Goal: Information Seeking & Learning: Learn about a topic

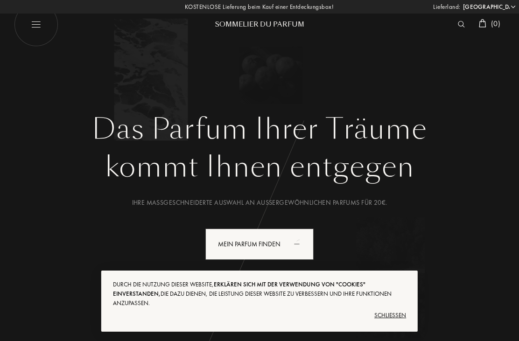
select select "DE"
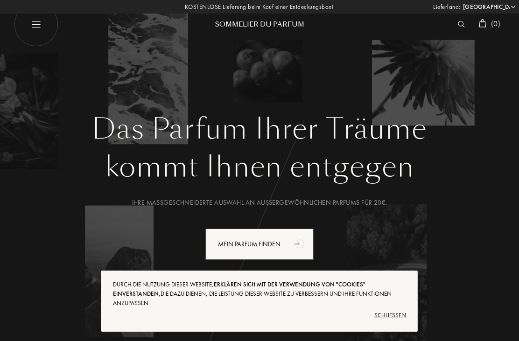
click at [41, 31] on img at bounding box center [36, 24] width 44 height 44
select select "DE"
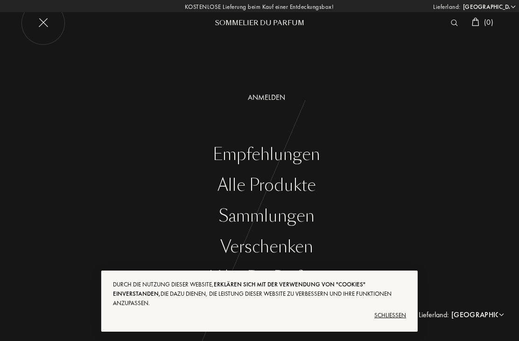
click at [398, 314] on div "Schließen" at bounding box center [259, 315] width 293 height 15
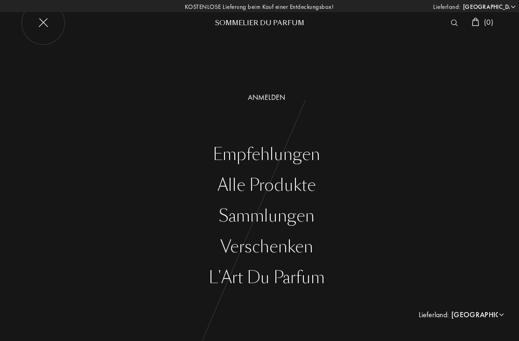
click at [300, 185] on div "Alle Produkte" at bounding box center [266, 185] width 505 height 19
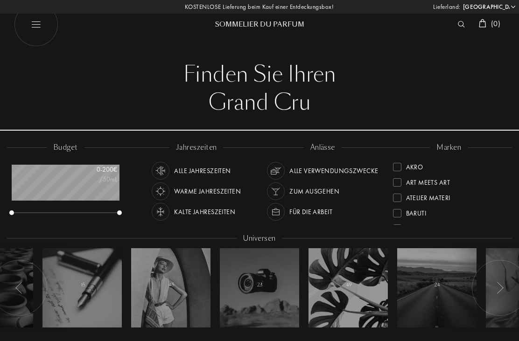
select select "DE"
click at [400, 170] on div at bounding box center [397, 167] width 8 height 8
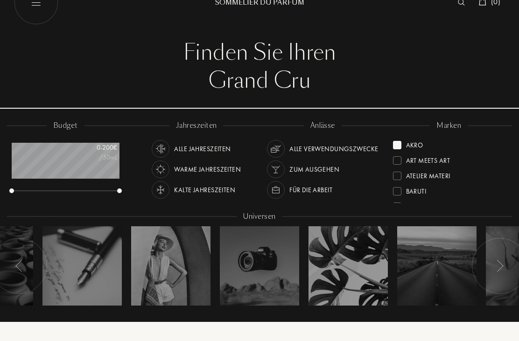
scroll to position [22, 0]
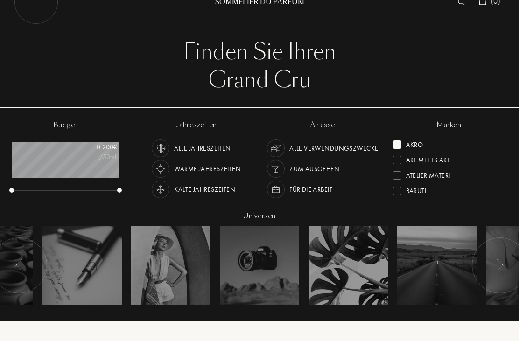
click at [401, 141] on div "Akro" at bounding box center [408, 143] width 30 height 13
click at [399, 174] on div at bounding box center [397, 175] width 8 height 8
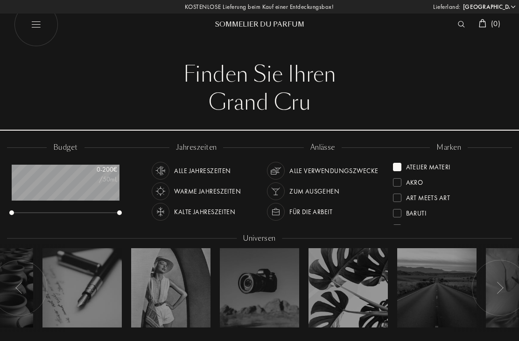
click at [398, 166] on div at bounding box center [397, 167] width 8 height 8
click at [397, 197] on div at bounding box center [397, 195] width 8 height 8
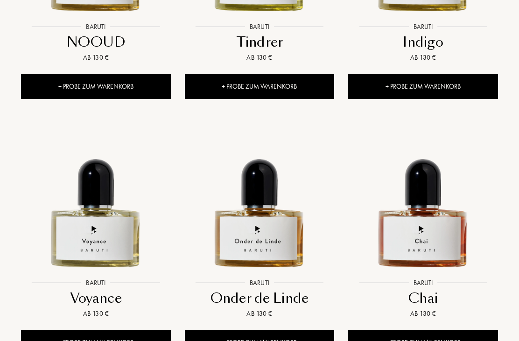
scroll to position [1046, 0]
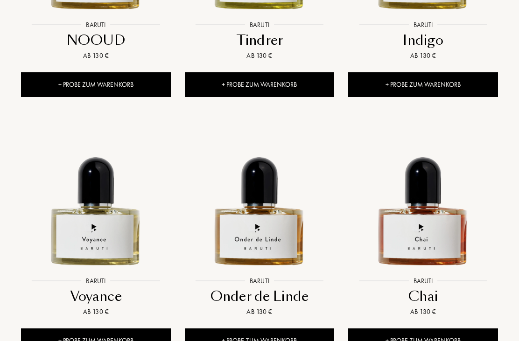
click at [268, 240] on img at bounding box center [259, 197] width 147 height 147
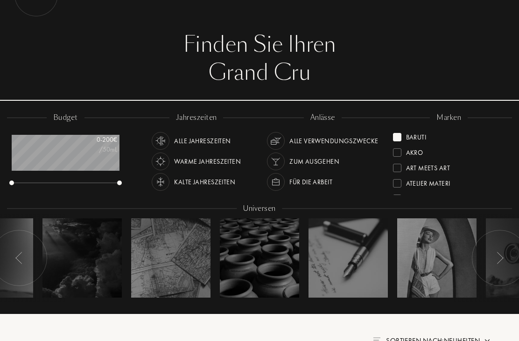
scroll to position [0, 0]
click at [400, 138] on div at bounding box center [397, 137] width 8 height 8
click at [400, 166] on div at bounding box center [397, 168] width 8 height 8
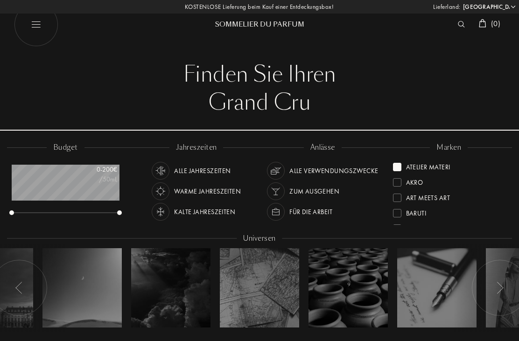
scroll to position [1, 0]
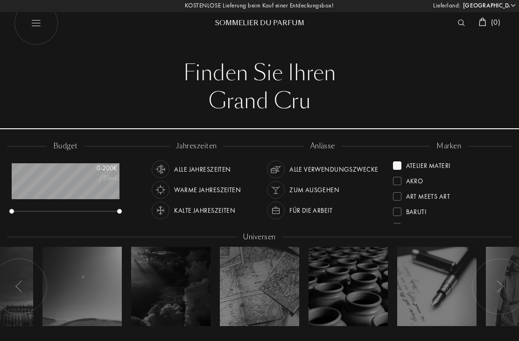
click at [398, 166] on div at bounding box center [397, 165] width 8 height 8
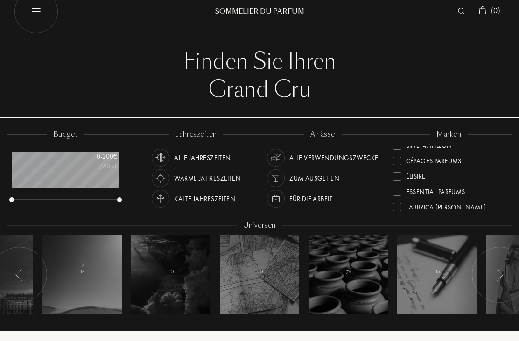
scroll to position [4, 0]
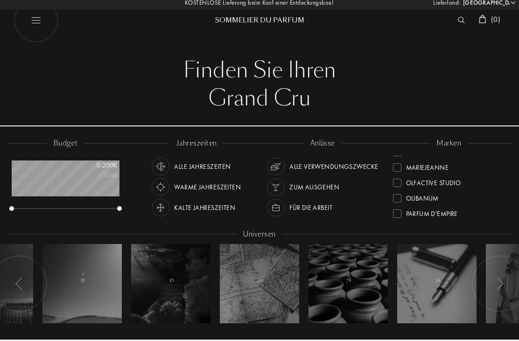
click at [393, 185] on div at bounding box center [397, 183] width 8 height 8
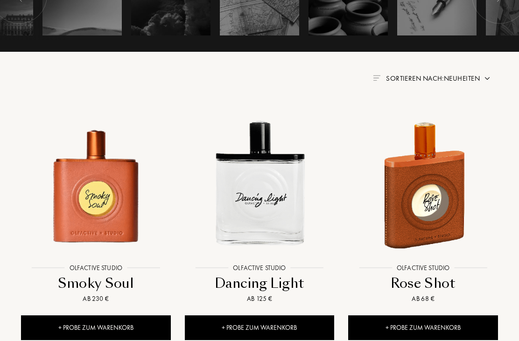
scroll to position [292, 0]
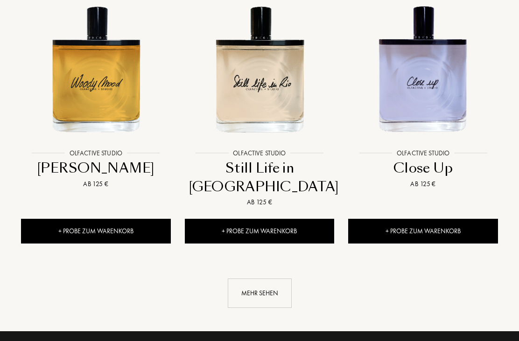
click at [259, 279] on div "Mehr sehen" at bounding box center [260, 293] width 64 height 29
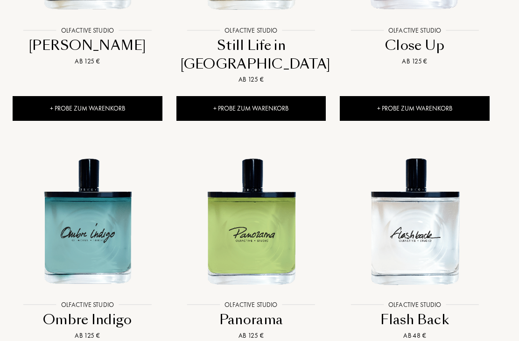
scroll to position [1315, 8]
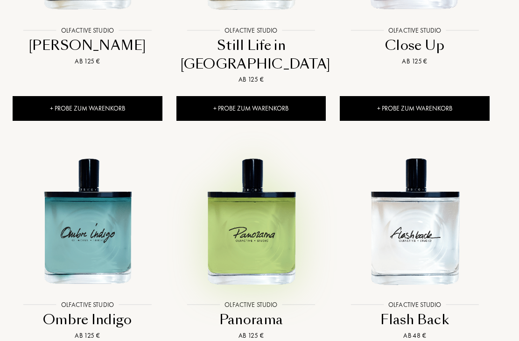
click at [253, 221] on img at bounding box center [250, 220] width 147 height 147
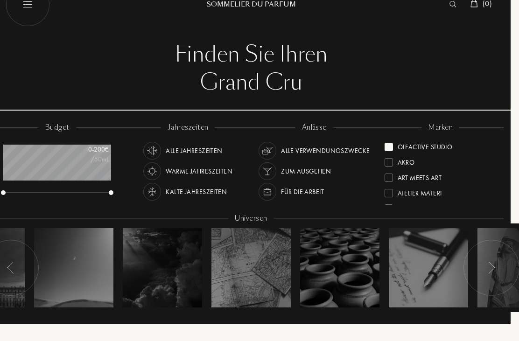
scroll to position [21, 8]
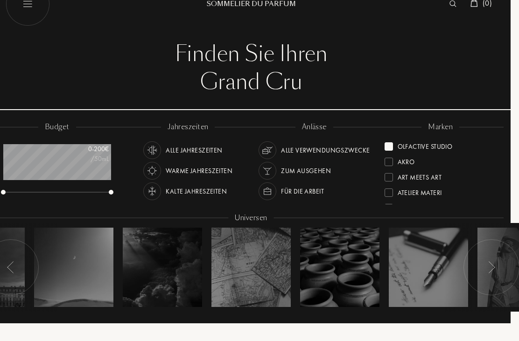
click at [393, 141] on div "Olfactive Studio" at bounding box center [418, 144] width 68 height 13
click at [394, 178] on div "Élisire" at bounding box center [400, 177] width 33 height 13
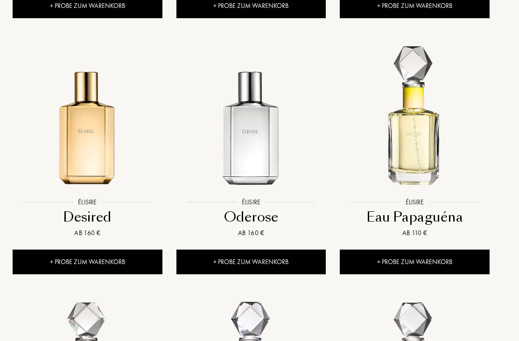
scroll to position [614, 8]
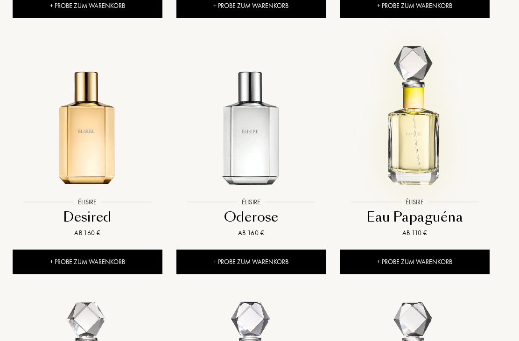
click at [417, 146] on img at bounding box center [414, 118] width 147 height 147
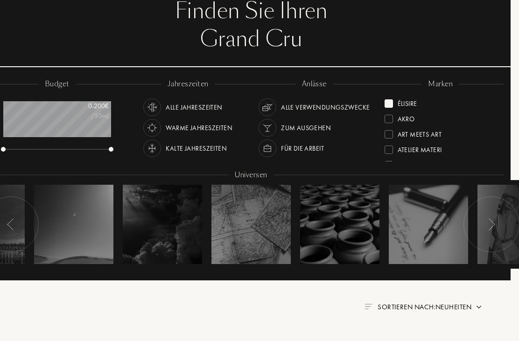
scroll to position [0, 8]
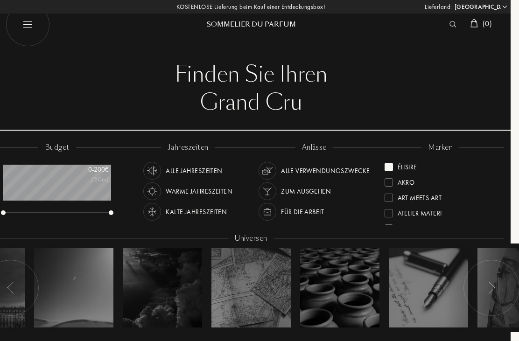
click at [394, 166] on div "Élisire" at bounding box center [400, 165] width 33 height 13
click at [394, 197] on div "Atelier Materi" at bounding box center [412, 196] width 57 height 13
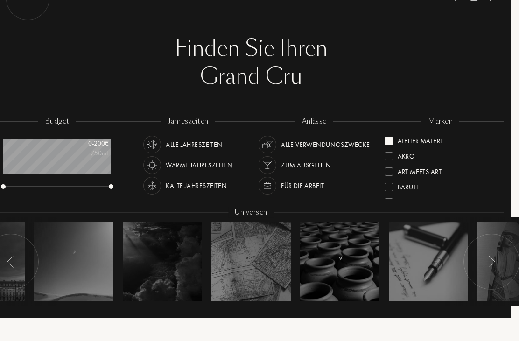
scroll to position [0, 8]
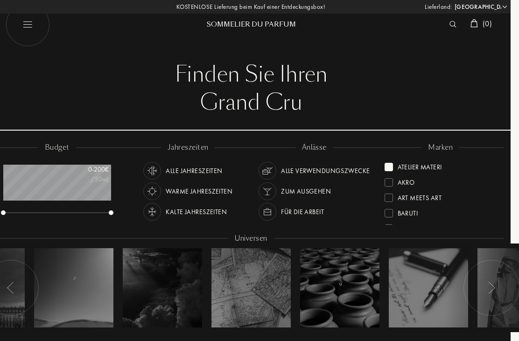
click at [392, 166] on div at bounding box center [388, 167] width 8 height 8
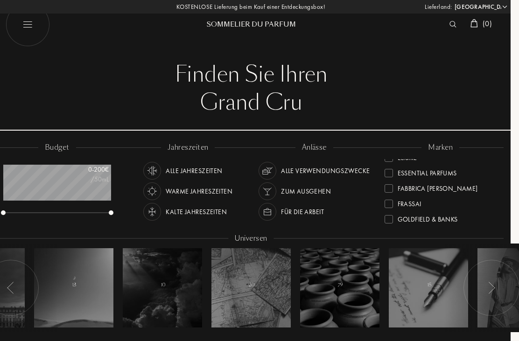
scroll to position [103, 0]
click at [394, 202] on div "Frassai" at bounding box center [402, 200] width 37 height 13
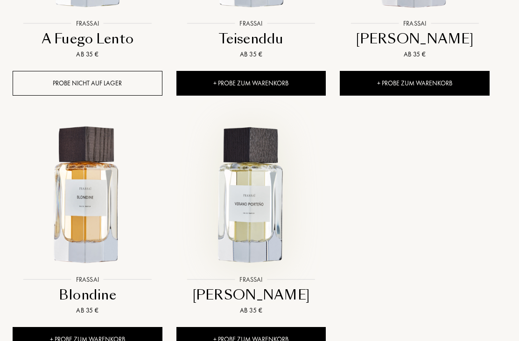
scroll to position [1048, 8]
click at [249, 229] on img at bounding box center [250, 195] width 147 height 147
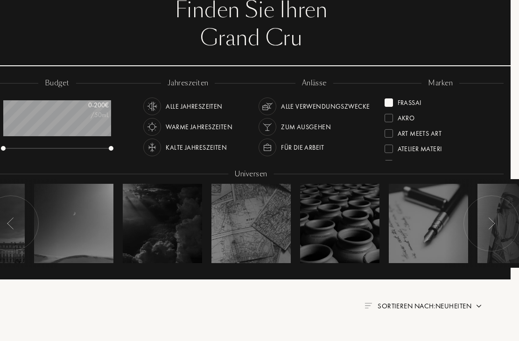
scroll to position [60, 8]
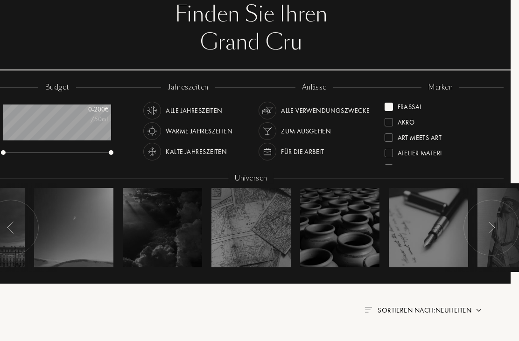
click at [394, 104] on div "Frassai" at bounding box center [402, 105] width 37 height 13
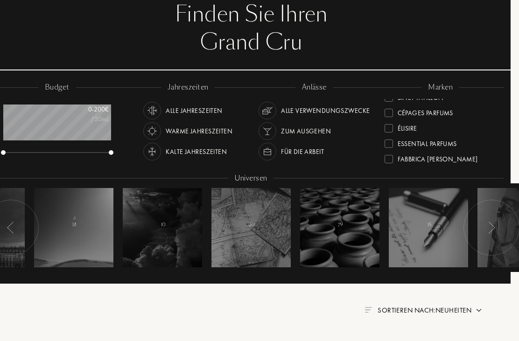
scroll to position [72, 0]
click at [393, 140] on div "Essential Parfums" at bounding box center [420, 141] width 72 height 13
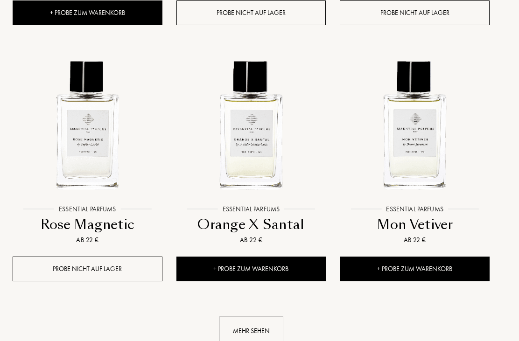
scroll to position [1118, 8]
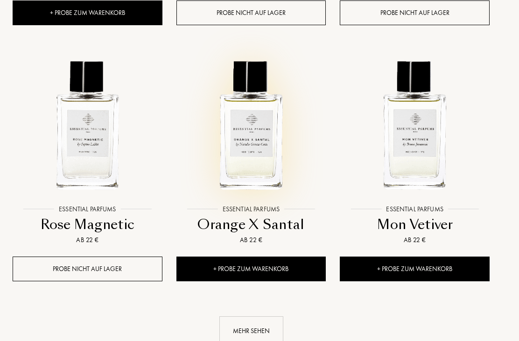
click at [256, 131] on img at bounding box center [250, 125] width 147 height 147
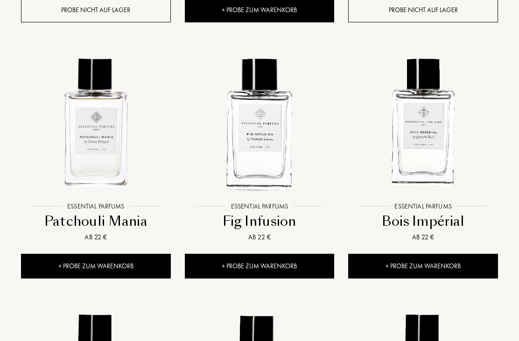
scroll to position [609, 0]
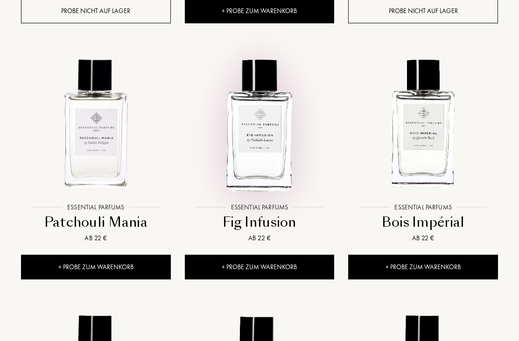
click at [274, 142] on img at bounding box center [259, 123] width 147 height 147
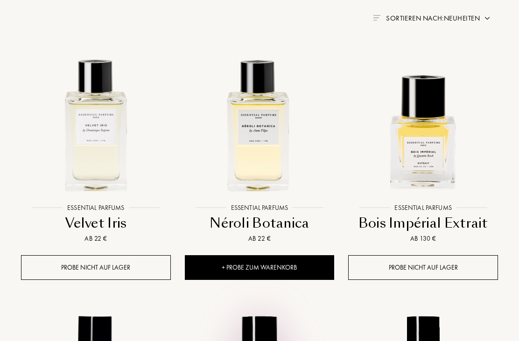
scroll to position [352, 0]
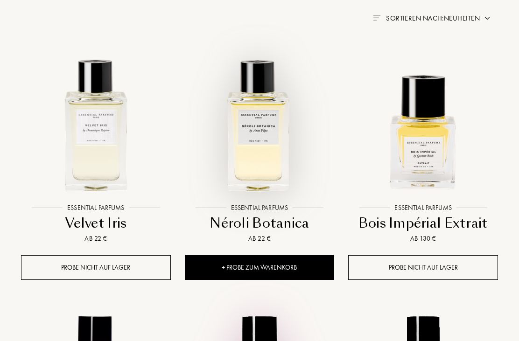
click at [262, 135] on img at bounding box center [259, 123] width 147 height 147
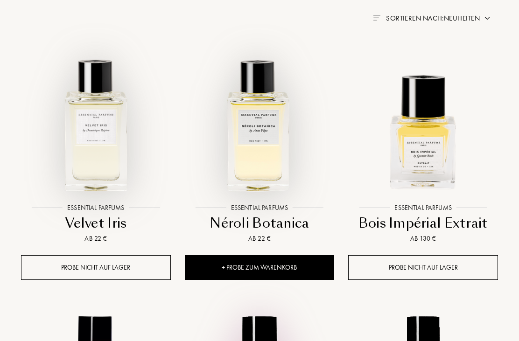
click at [90, 126] on img at bounding box center [95, 123] width 147 height 147
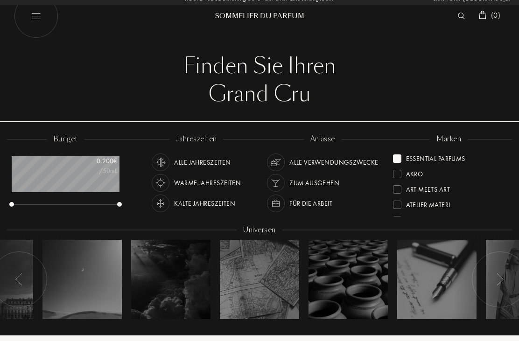
scroll to position [0, 0]
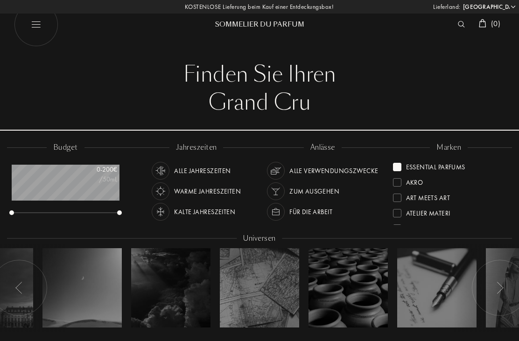
click at [399, 165] on div at bounding box center [397, 167] width 8 height 8
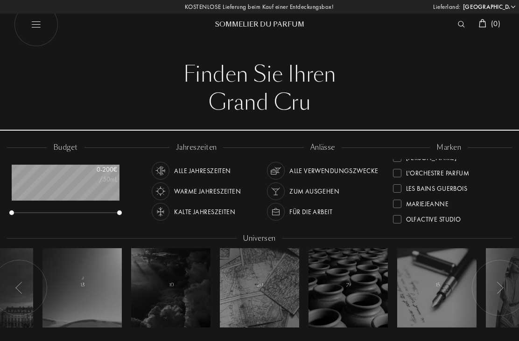
scroll to position [210, 0]
click at [403, 203] on div "MarieJeanne" at bounding box center [421, 201] width 56 height 13
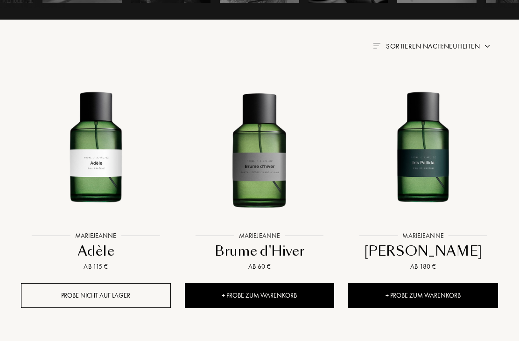
scroll to position [324, 0]
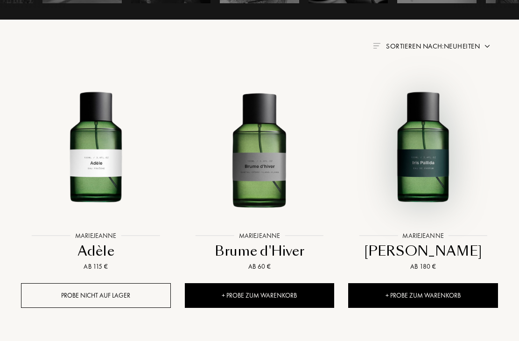
click at [427, 159] on img at bounding box center [422, 151] width 147 height 147
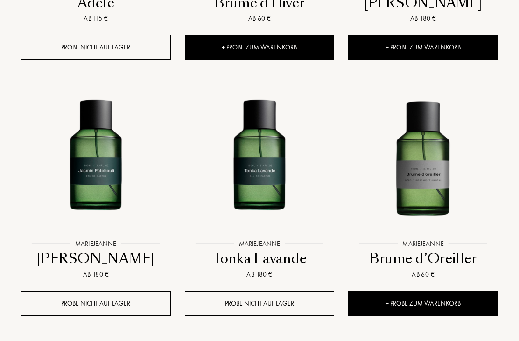
scroll to position [580, 0]
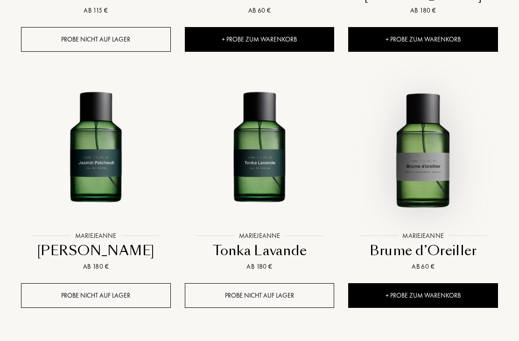
click at [429, 165] on img at bounding box center [422, 151] width 147 height 147
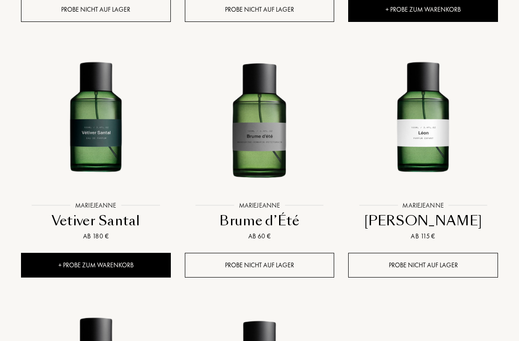
scroll to position [866, 0]
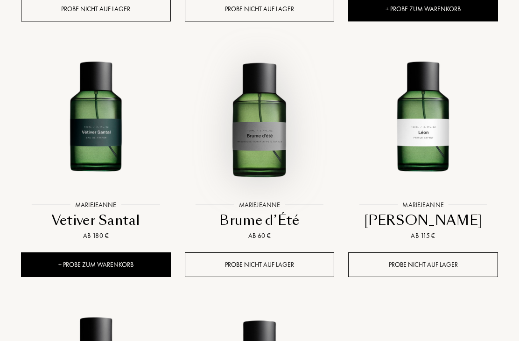
click at [263, 146] on img at bounding box center [259, 121] width 147 height 147
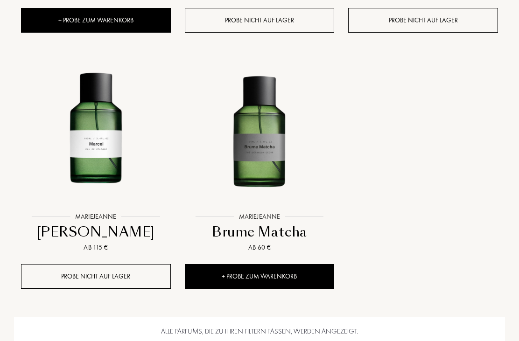
scroll to position [1129, 0]
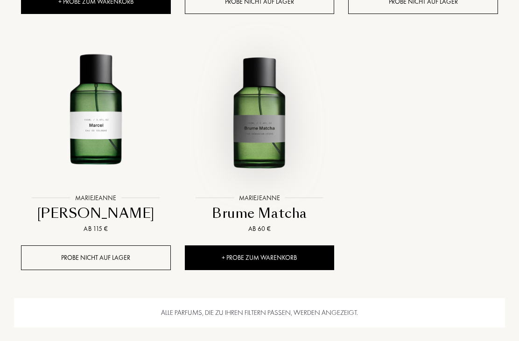
click at [261, 134] on img at bounding box center [259, 114] width 147 height 147
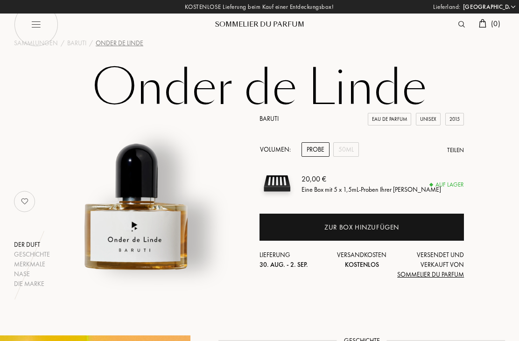
select select "DE"
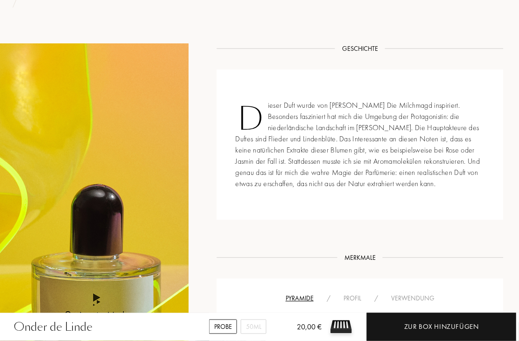
scroll to position [279, 1]
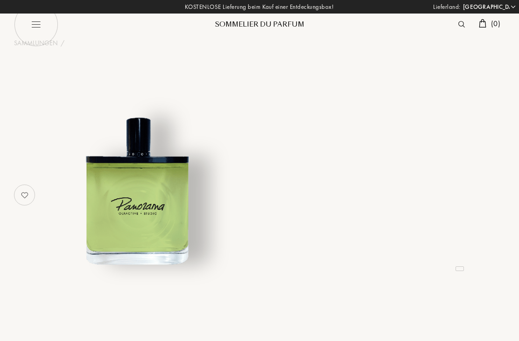
select select "DE"
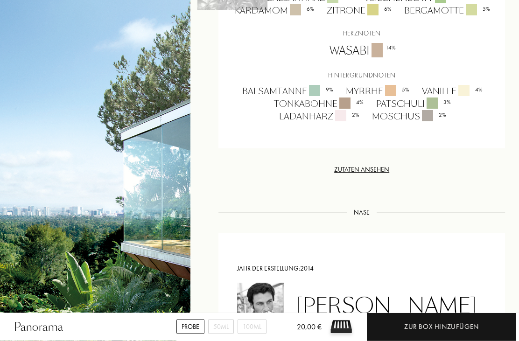
scroll to position [707, 0]
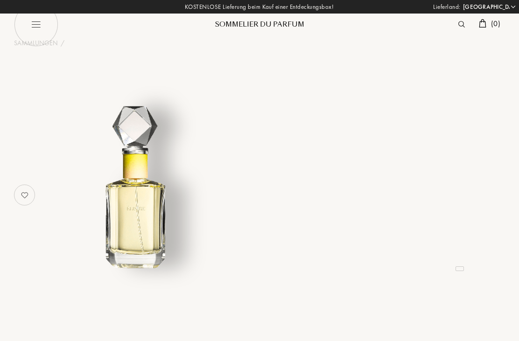
select select "DE"
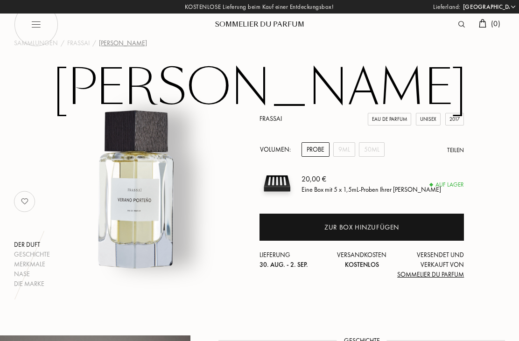
select select "DE"
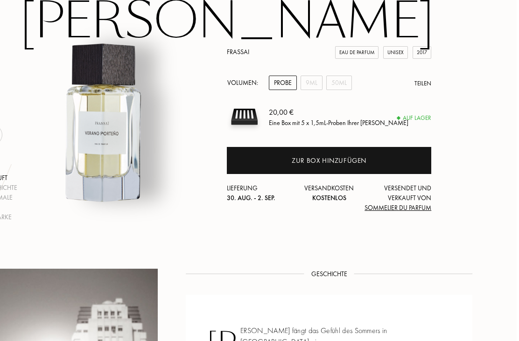
scroll to position [0, 30]
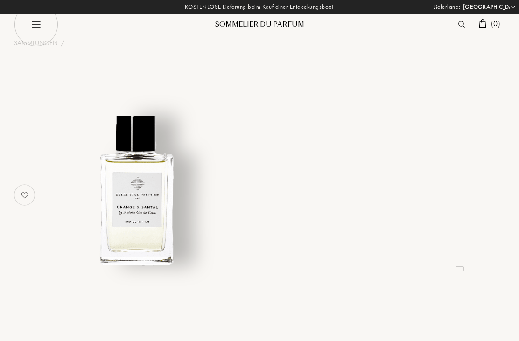
select select "DE"
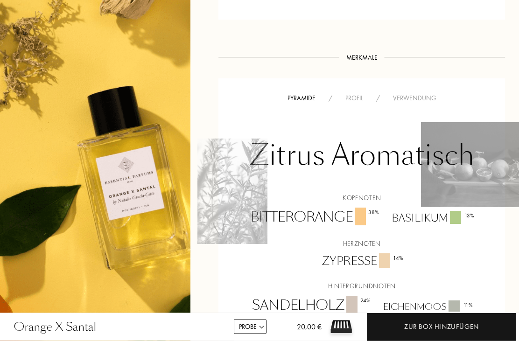
scroll to position [581, 0]
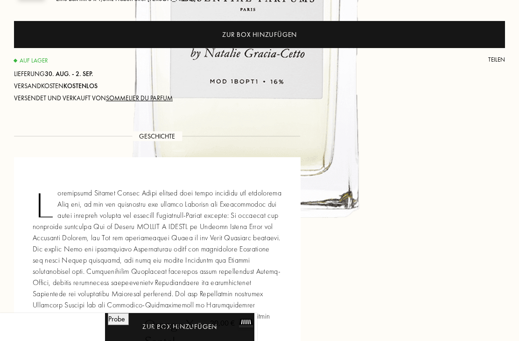
select select "DE"
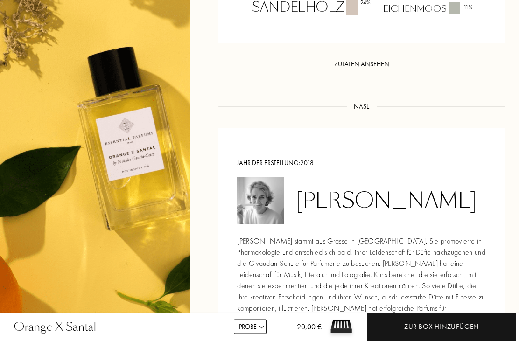
scroll to position [871, 0]
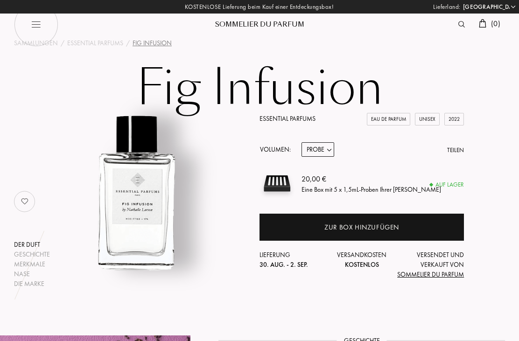
select select "DE"
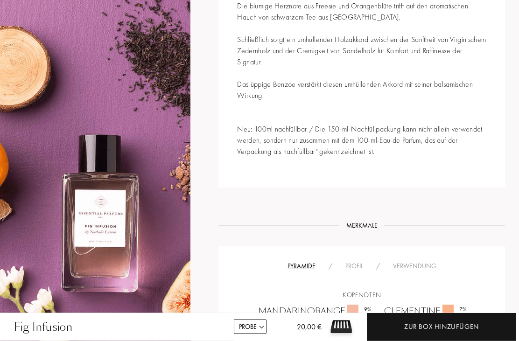
scroll to position [451, 0]
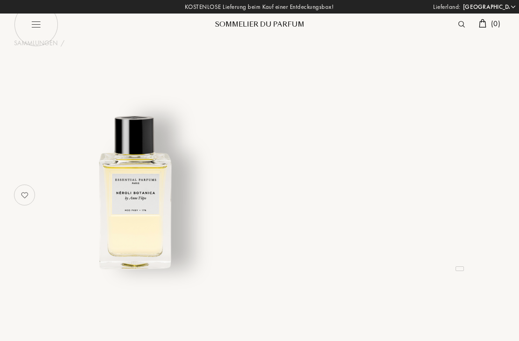
select select "DE"
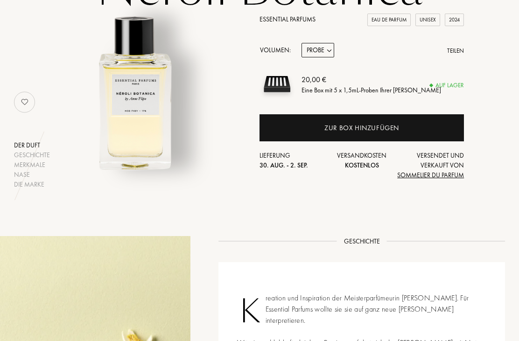
scroll to position [87, 0]
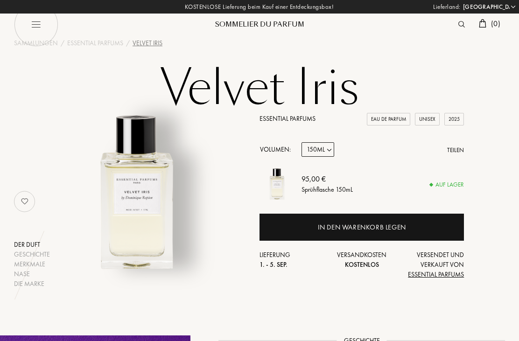
select select "DE"
select select "3"
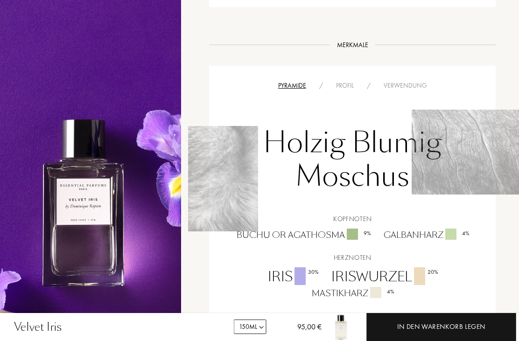
scroll to position [604, 9]
click at [350, 82] on div "Profil" at bounding box center [345, 87] width 31 height 10
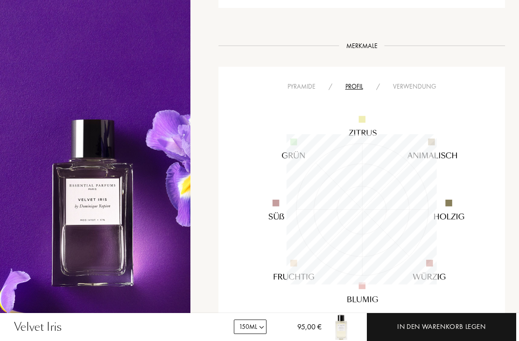
scroll to position [150, 151]
click at [415, 82] on div "Verwendung" at bounding box center [414, 87] width 56 height 10
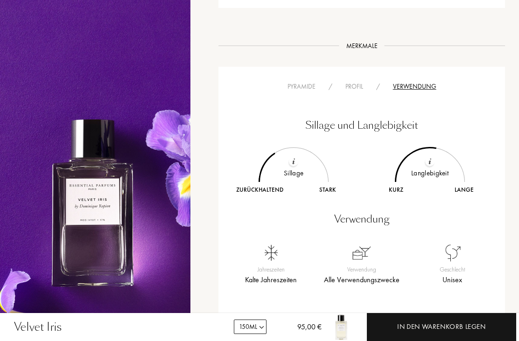
click at [360, 82] on div "Profil" at bounding box center [354, 87] width 31 height 10
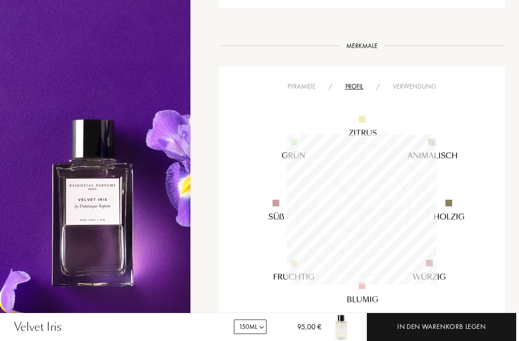
click at [307, 89] on img at bounding box center [361, 209] width 241 height 241
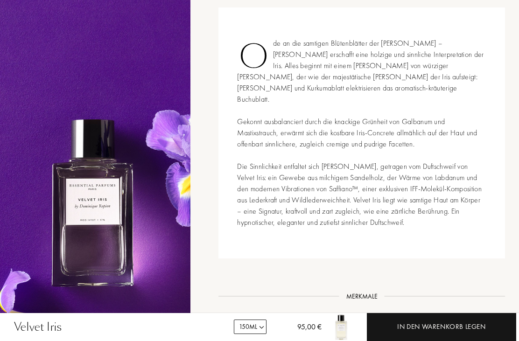
scroll to position [333, 0]
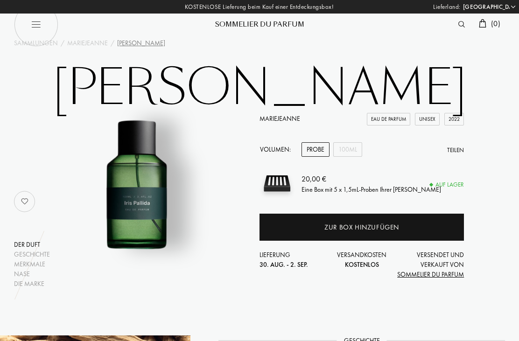
select select "DE"
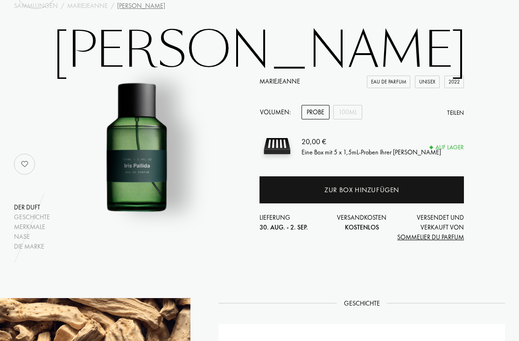
scroll to position [28, 0]
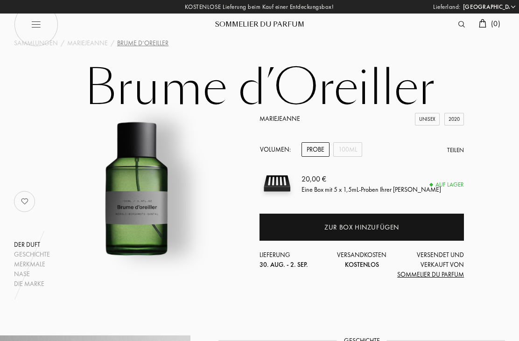
select select "DE"
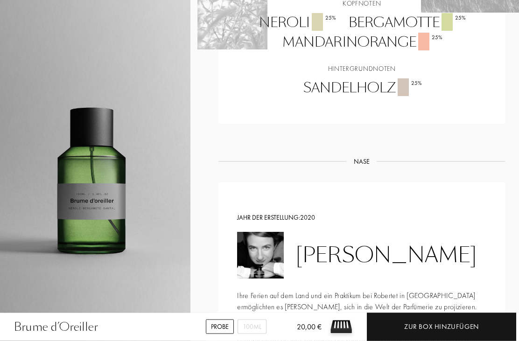
scroll to position [651, 0]
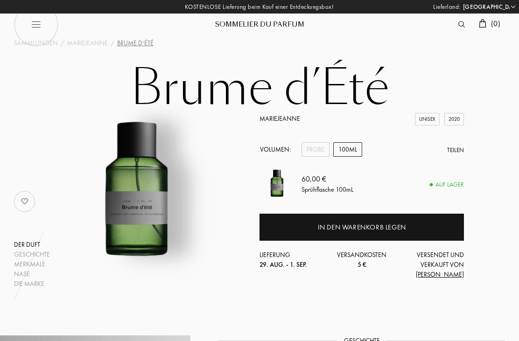
select select "DE"
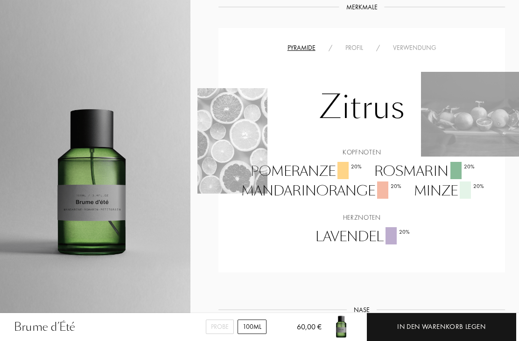
scroll to position [497, 0]
click at [419, 45] on div "Verwendung" at bounding box center [414, 48] width 56 height 10
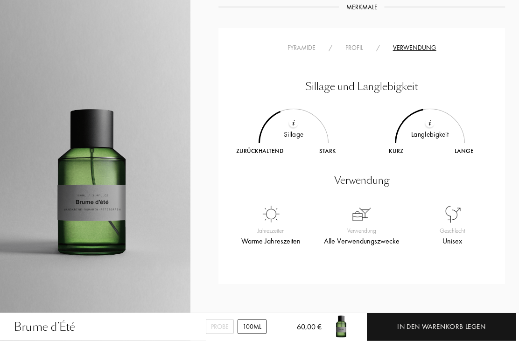
scroll to position [498, 0]
click at [358, 47] on div "Profil" at bounding box center [354, 48] width 31 height 10
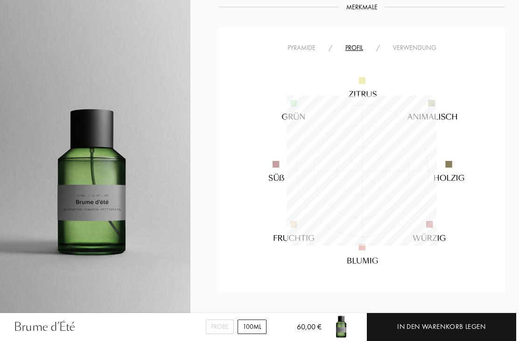
scroll to position [150, 151]
click at [297, 45] on div "Pyramide" at bounding box center [301, 48] width 41 height 10
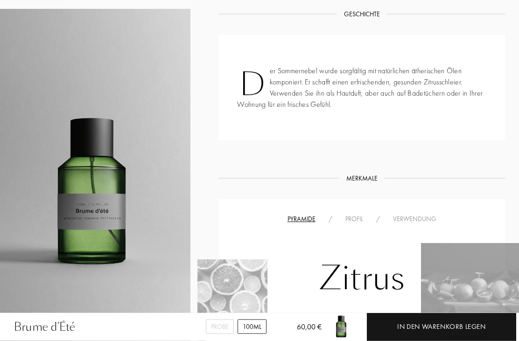
scroll to position [311, 0]
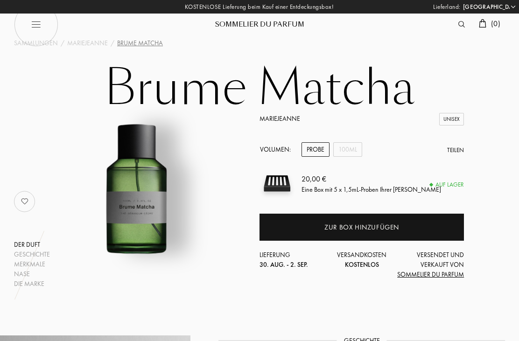
select select "DE"
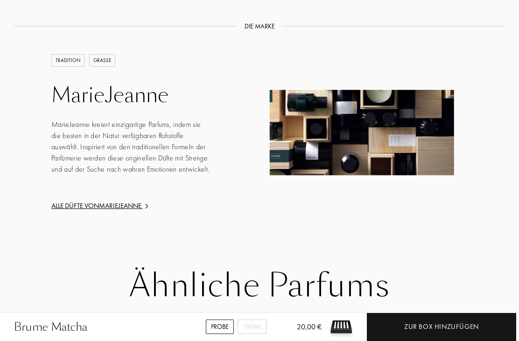
scroll to position [955, 0]
click at [115, 207] on div "Alle Düfte von [PERSON_NAME]" at bounding box center [131, 206] width 160 height 11
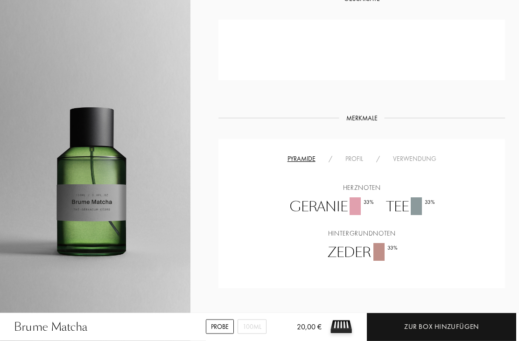
scroll to position [341, 0]
click at [360, 162] on div "Profil" at bounding box center [354, 160] width 31 height 10
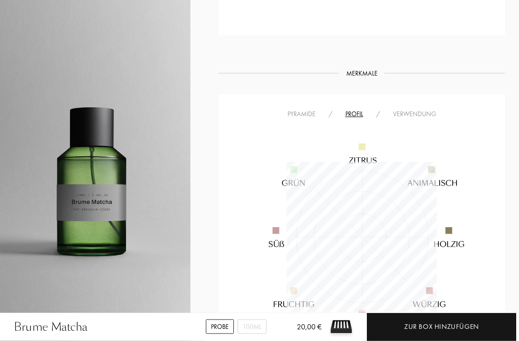
scroll to position [387, 0]
click at [419, 111] on div "Verwendung" at bounding box center [414, 113] width 56 height 10
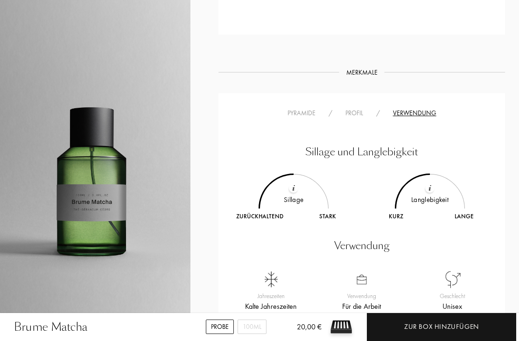
click at [303, 116] on div "Pyramide" at bounding box center [301, 113] width 41 height 10
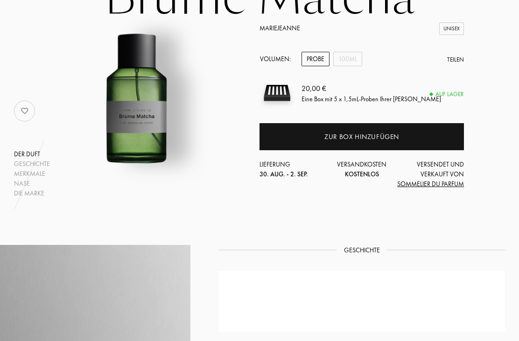
scroll to position [0, 0]
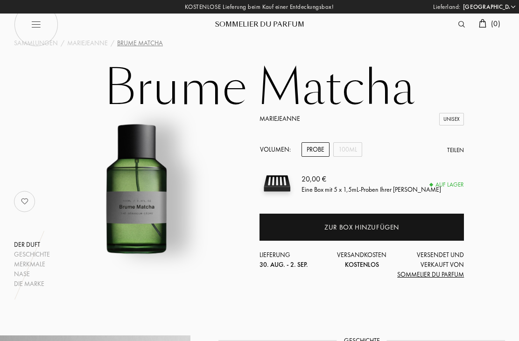
click at [84, 43] on div "MarieJeanne" at bounding box center [87, 43] width 41 height 10
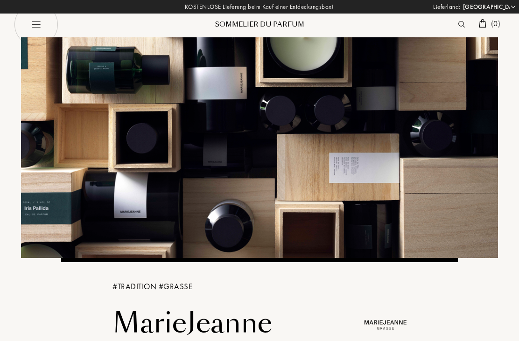
select select "DE"
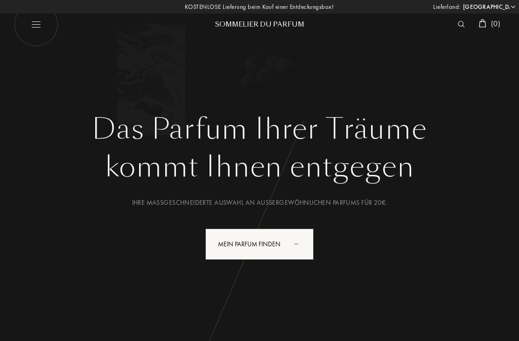
select select "DE"
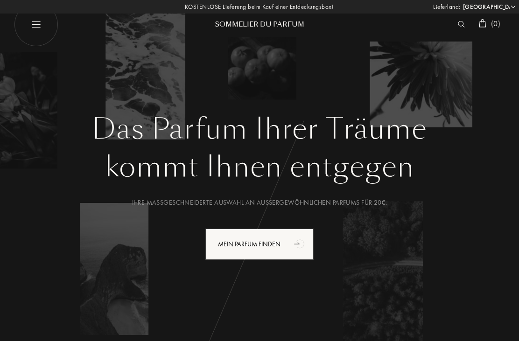
click at [39, 28] on img at bounding box center [36, 24] width 44 height 44
select select "DE"
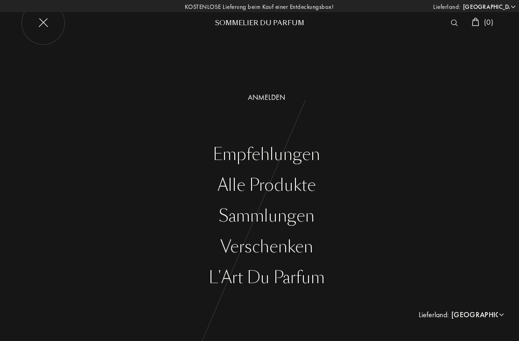
click at [304, 187] on div "Alle Produkte" at bounding box center [266, 185] width 505 height 19
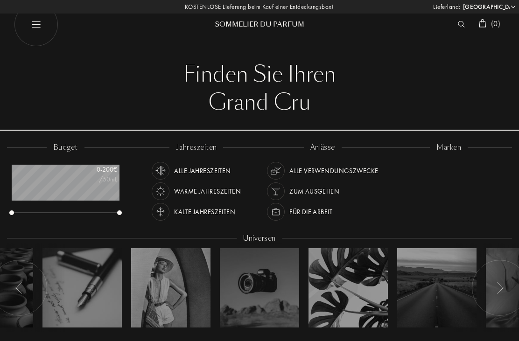
select select "DE"
click at [309, 212] on div "Für die Arbeit" at bounding box center [310, 212] width 43 height 18
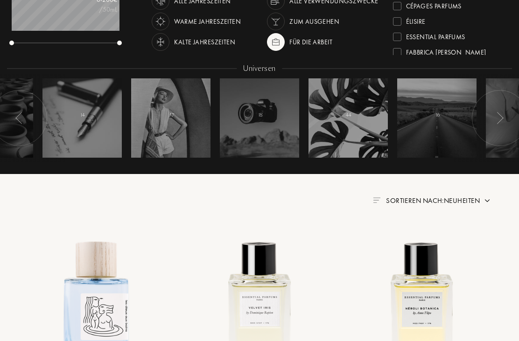
scroll to position [165, 0]
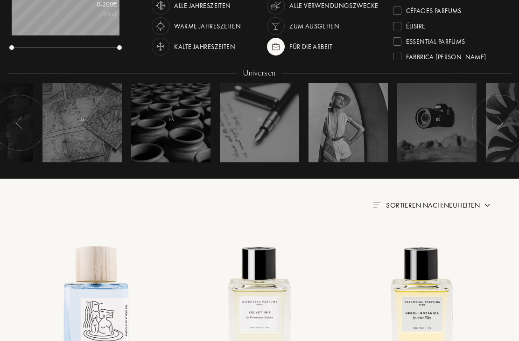
click at [498, 124] on img at bounding box center [499, 123] width 7 height 12
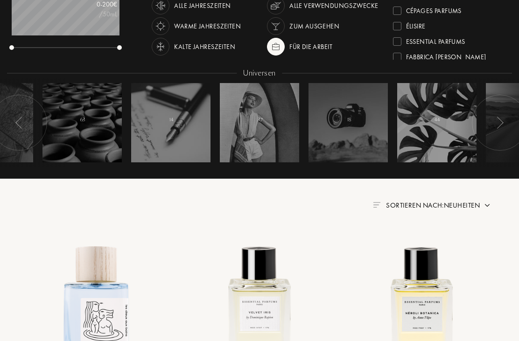
click at [496, 122] on div at bounding box center [499, 123] width 56 height 56
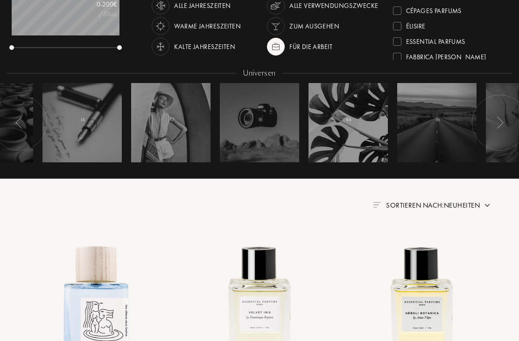
click at [356, 133] on div at bounding box center [347, 122] width 79 height 79
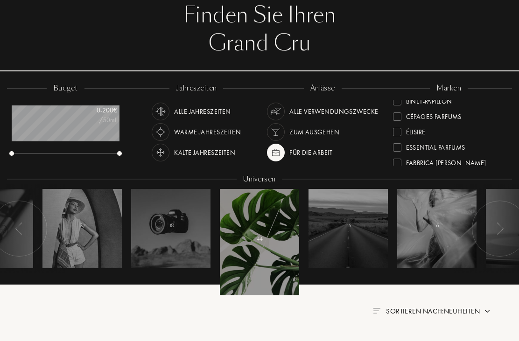
scroll to position [63, 0]
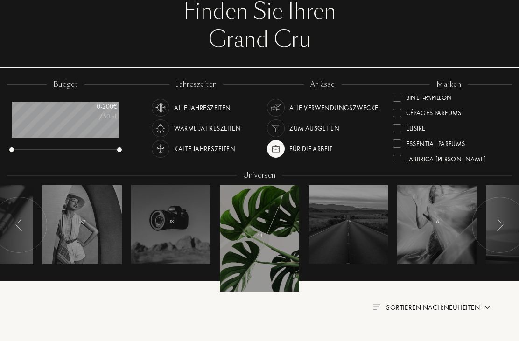
click at [210, 127] on div "Warme Jahreszeiten" at bounding box center [207, 128] width 67 height 18
click at [437, 236] on div at bounding box center [436, 224] width 79 height 79
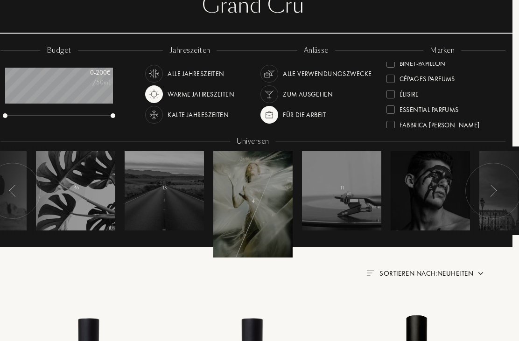
scroll to position [97, 6]
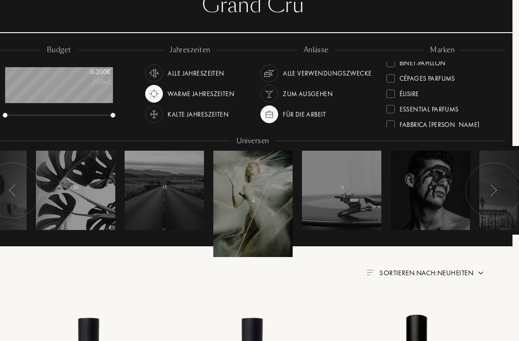
click at [495, 184] on img at bounding box center [493, 190] width 7 height 12
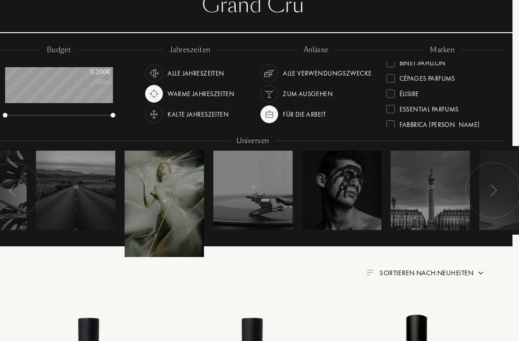
scroll to position [97, 7]
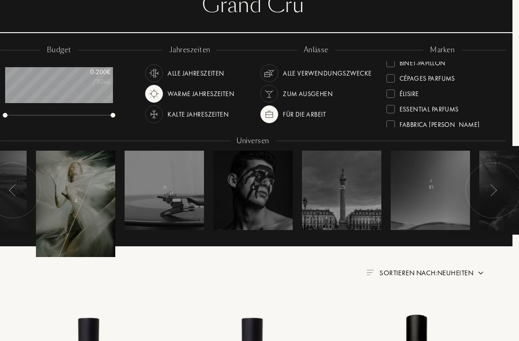
click at [352, 198] on div at bounding box center [341, 190] width 79 height 79
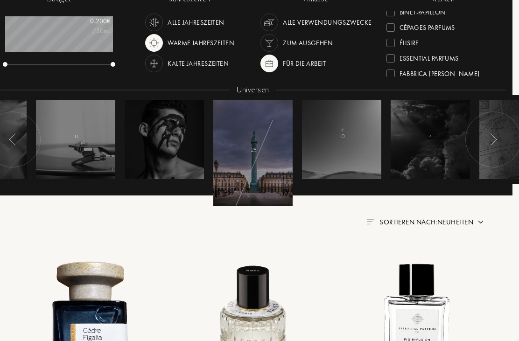
scroll to position [148, 6]
click at [438, 134] on div at bounding box center [430, 139] width 79 height 79
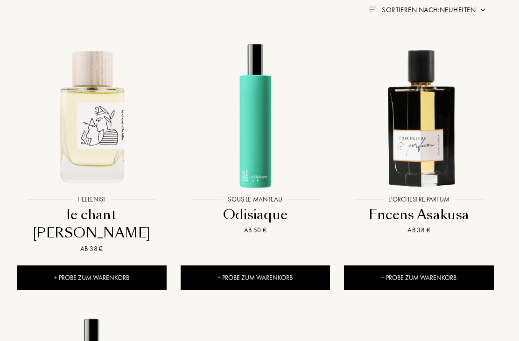
scroll to position [360, 4]
click at [259, 131] on img at bounding box center [254, 115] width 147 height 147
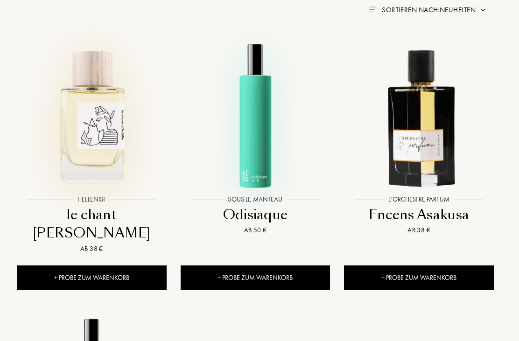
click at [100, 129] on img at bounding box center [91, 115] width 147 height 147
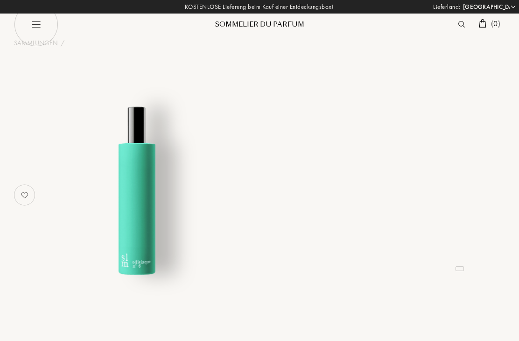
select select "DE"
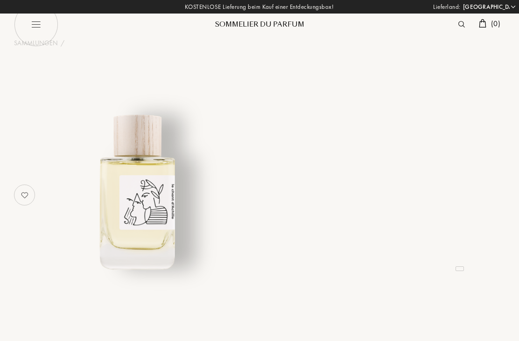
select select "DE"
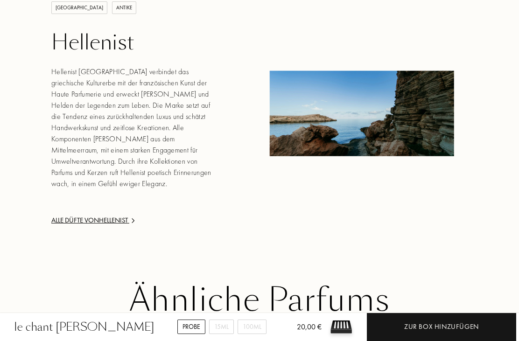
scroll to position [1268, 0]
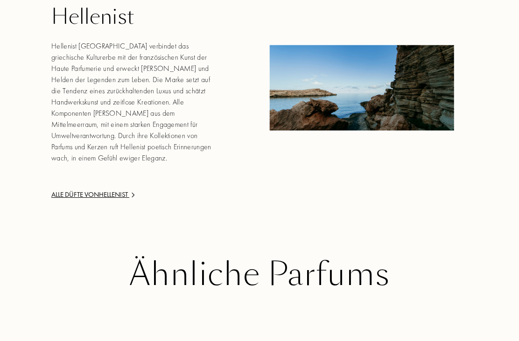
click at [88, 189] on div "Alle Düfte von Hellenist" at bounding box center [131, 194] width 160 height 11
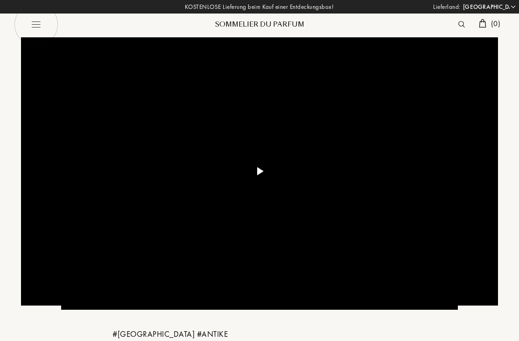
select select "DE"
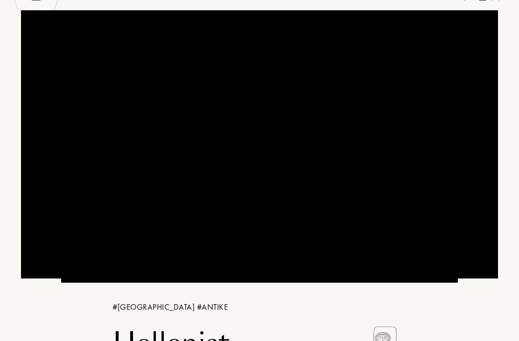
scroll to position [26, 0]
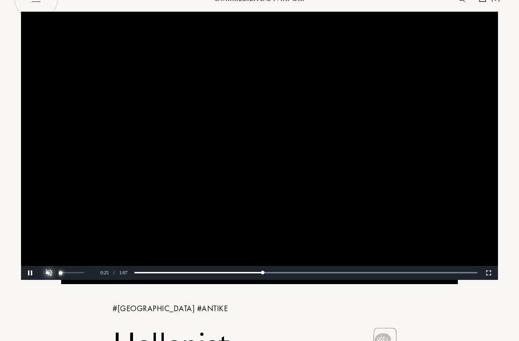
click at [54, 274] on div at bounding box center [68, 273] width 56 height 14
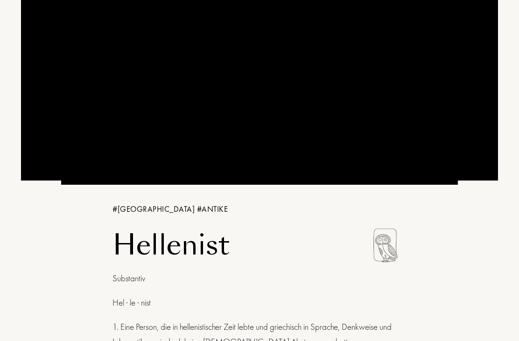
scroll to position [56, 0]
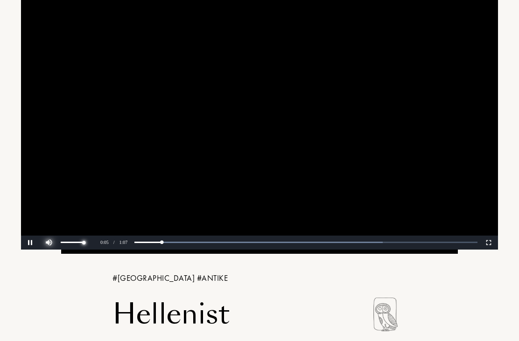
click at [50, 245] on div at bounding box center [68, 242] width 56 height 14
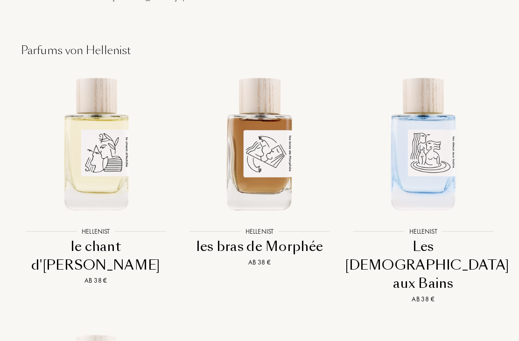
scroll to position [1057, 0]
click at [433, 118] on img at bounding box center [422, 142] width 147 height 147
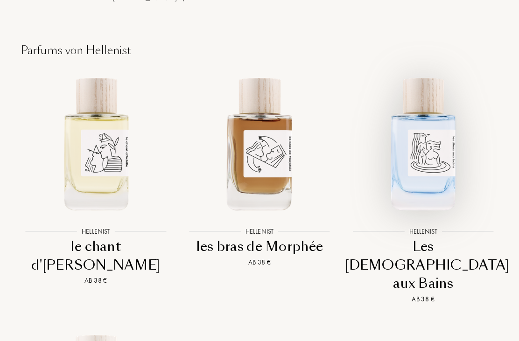
scroll to position [1087, 0]
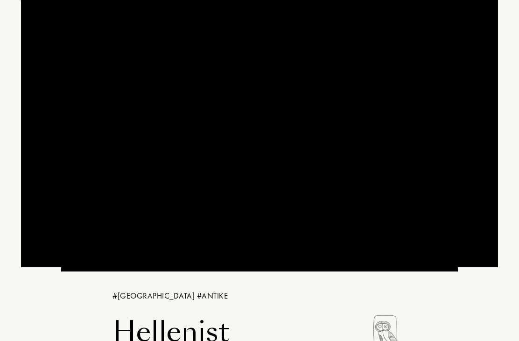
scroll to position [0, 0]
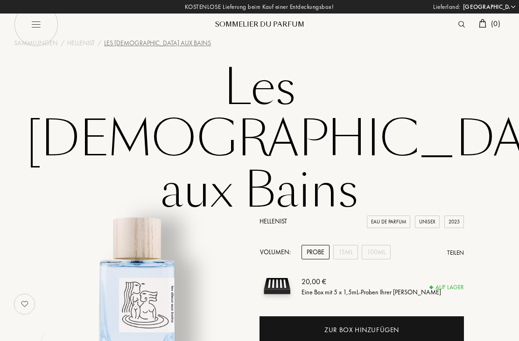
select select "DE"
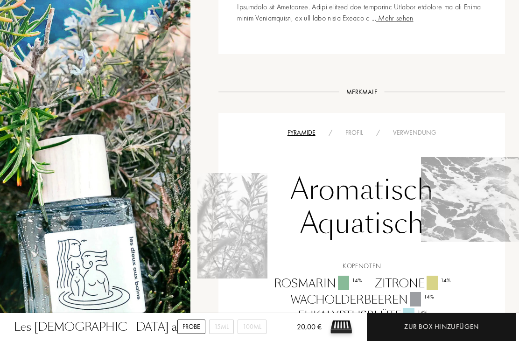
scroll to position [638, 0]
click at [355, 128] on div "Profil" at bounding box center [354, 133] width 31 height 10
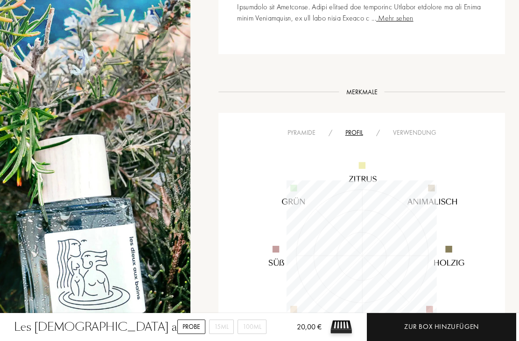
scroll to position [150, 151]
click at [411, 128] on div "Verwendung" at bounding box center [414, 133] width 56 height 10
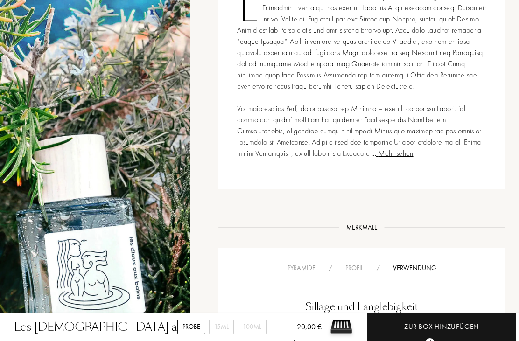
scroll to position [491, 0]
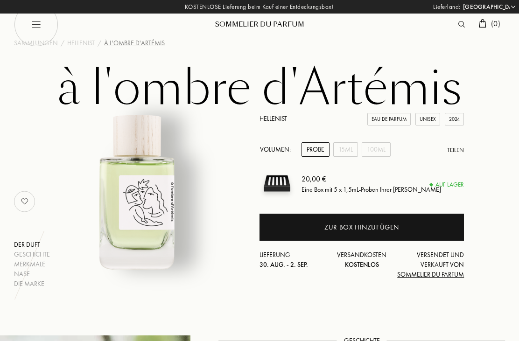
select select "DE"
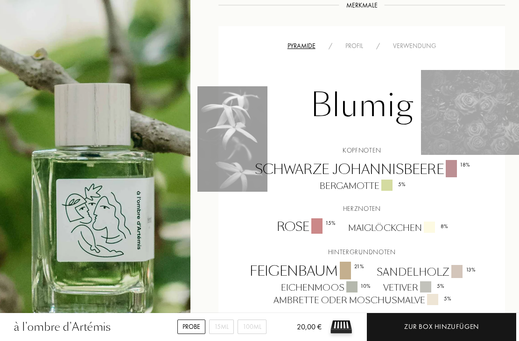
scroll to position [588, 0]
click at [355, 42] on div "Profil" at bounding box center [354, 46] width 31 height 10
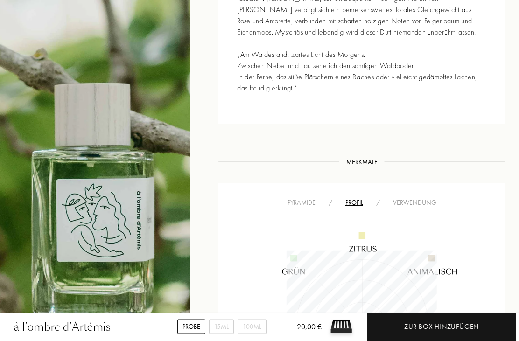
scroll to position [423, 0]
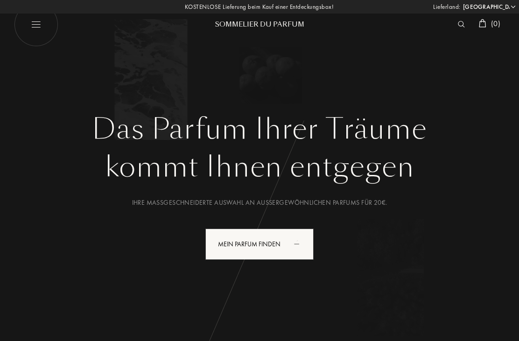
select select "DE"
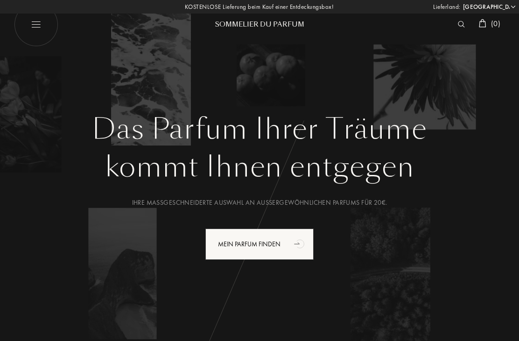
click at [39, 28] on img at bounding box center [36, 24] width 44 height 44
select select "DE"
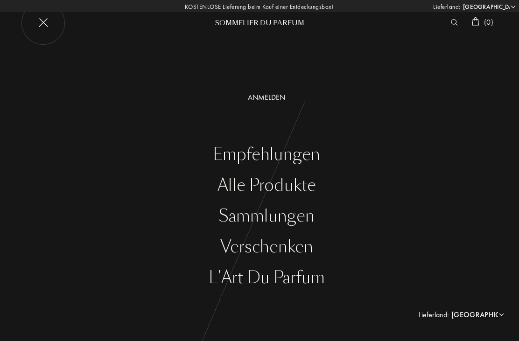
click at [298, 186] on div "Alle Produkte" at bounding box center [266, 185] width 505 height 19
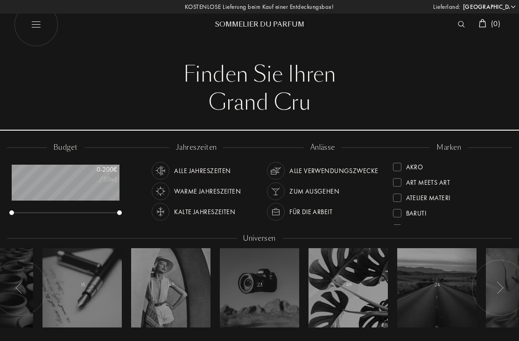
select select "DE"
click at [405, 186] on div "Olibanum" at bounding box center [416, 185] width 46 height 13
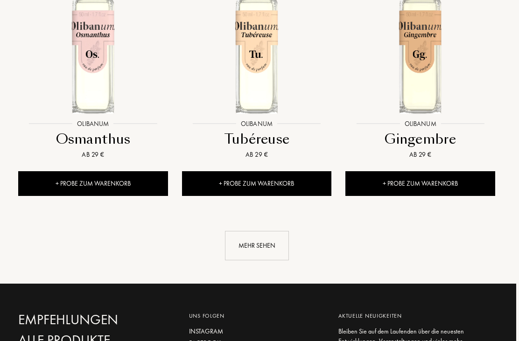
scroll to position [1203, 0]
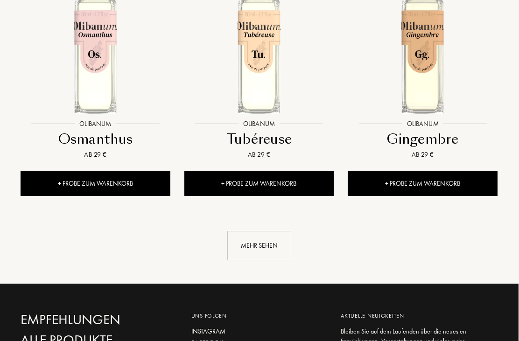
click at [263, 241] on div "Mehr sehen" at bounding box center [260, 245] width 64 height 29
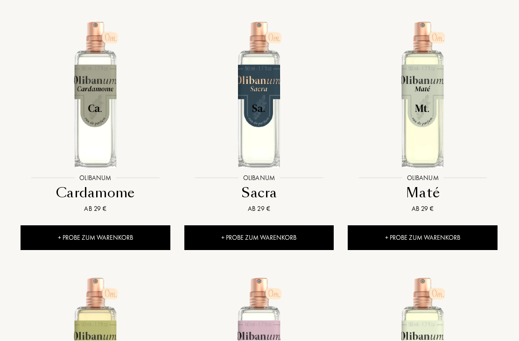
scroll to position [638, 0]
click at [426, 97] on img at bounding box center [422, 94] width 147 height 147
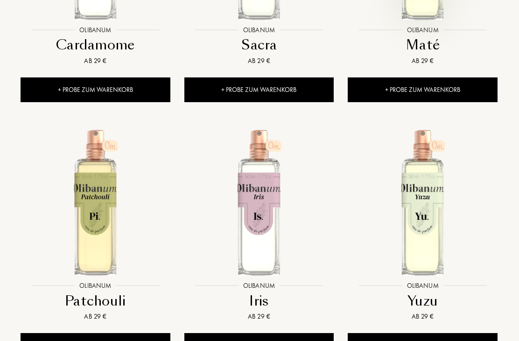
scroll to position [790, 0]
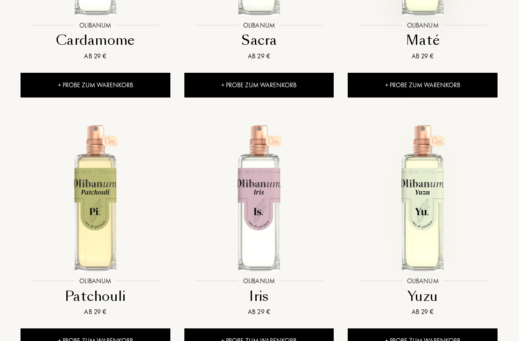
click at [429, 200] on img at bounding box center [422, 197] width 147 height 147
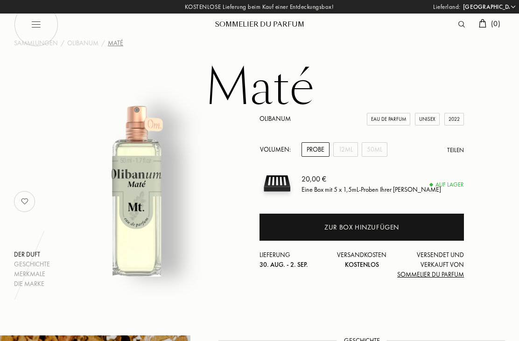
select select "DE"
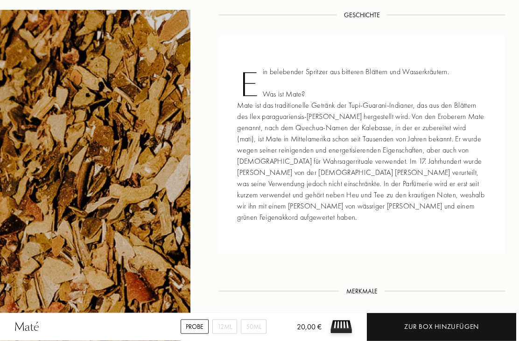
scroll to position [318, 0]
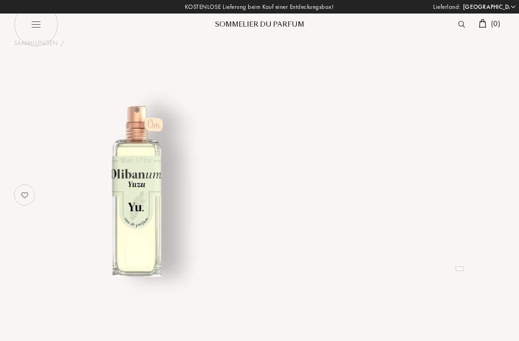
select select "DE"
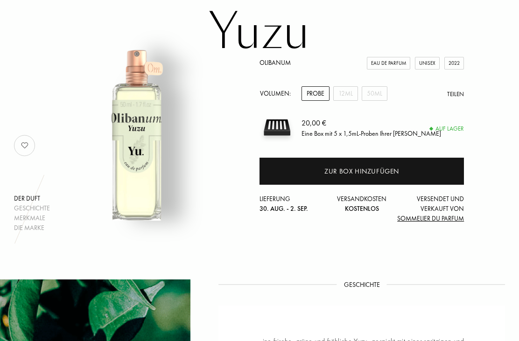
scroll to position [35, 0]
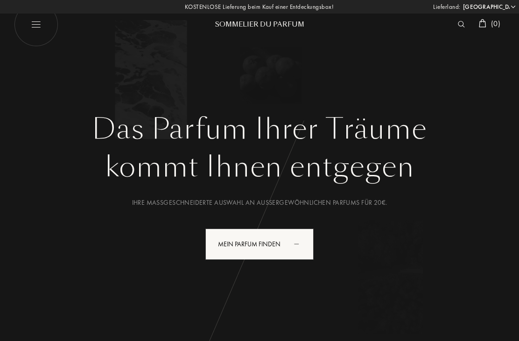
select select "DE"
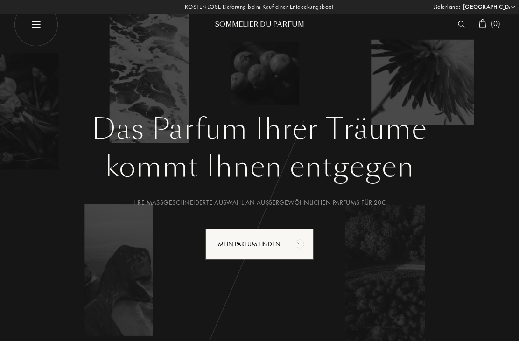
click at [41, 26] on img at bounding box center [36, 24] width 44 height 44
select select "DE"
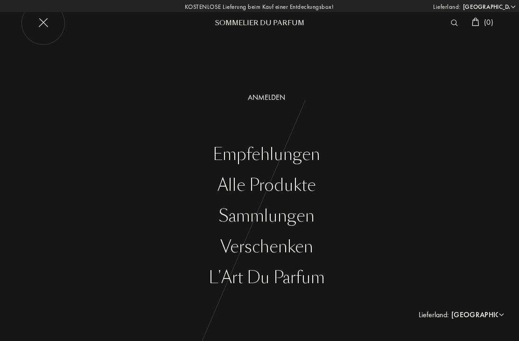
click at [305, 219] on div "Sammlungen" at bounding box center [266, 216] width 505 height 19
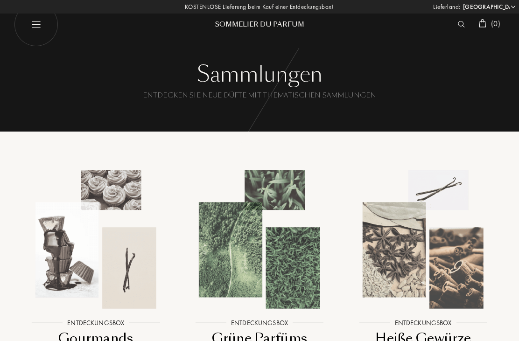
select select "DE"
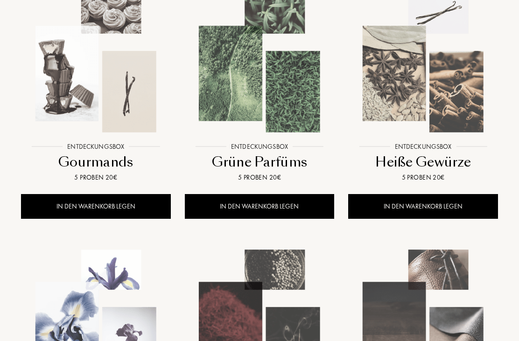
scroll to position [175, 0]
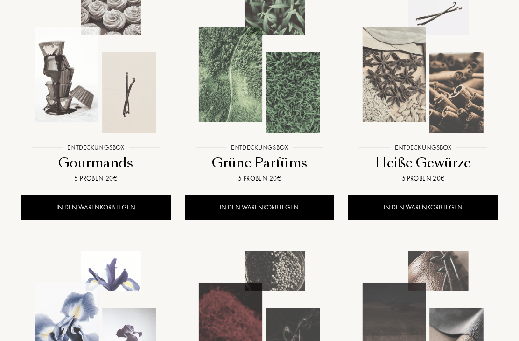
click at [259, 86] on img at bounding box center [259, 63] width 147 height 147
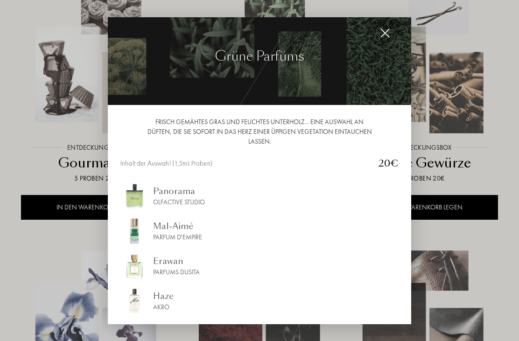
scroll to position [8, 0]
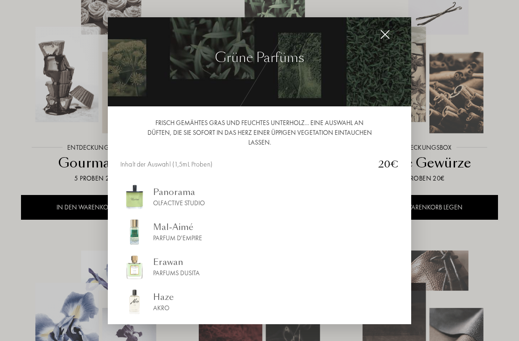
click at [383, 39] on img at bounding box center [385, 34] width 10 height 10
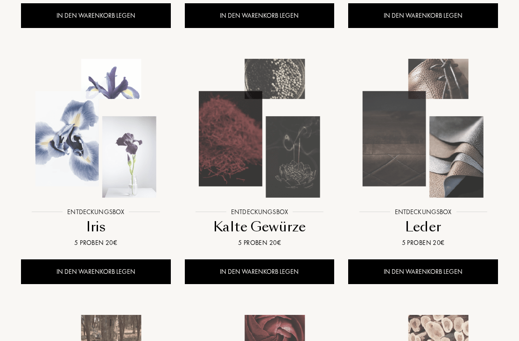
click at [117, 158] on img at bounding box center [95, 128] width 147 height 147
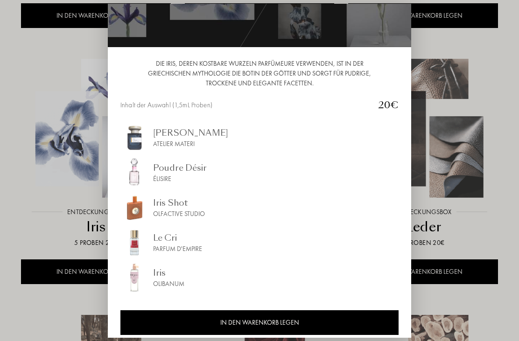
scroll to position [52, 0]
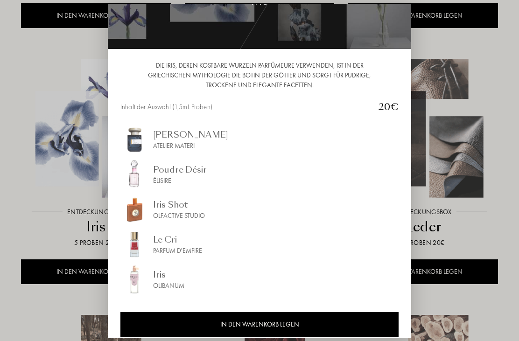
click at [514, 221] on div at bounding box center [259, 185] width 519 height 371
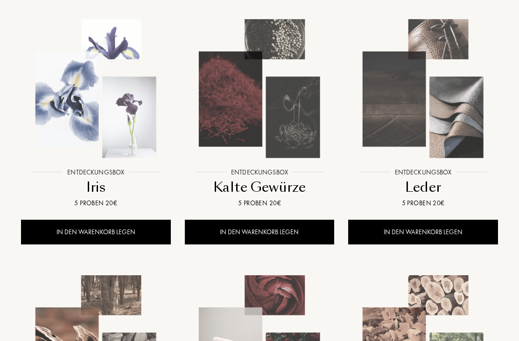
scroll to position [406, 0]
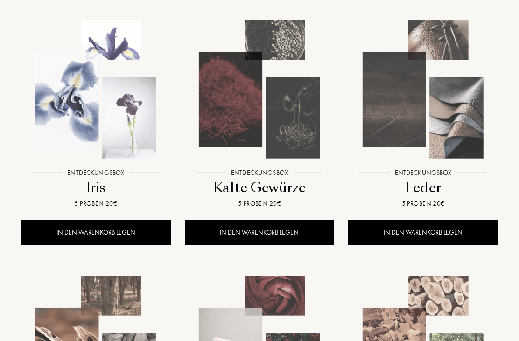
click at [427, 93] on img at bounding box center [422, 88] width 147 height 147
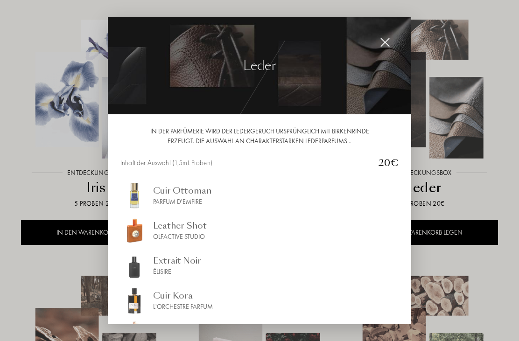
click at [512, 110] on div at bounding box center [259, 170] width 519 height 341
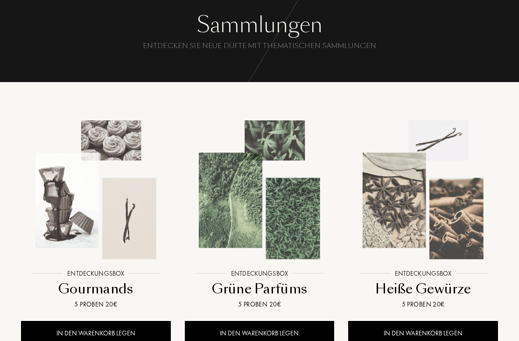
scroll to position [0, 0]
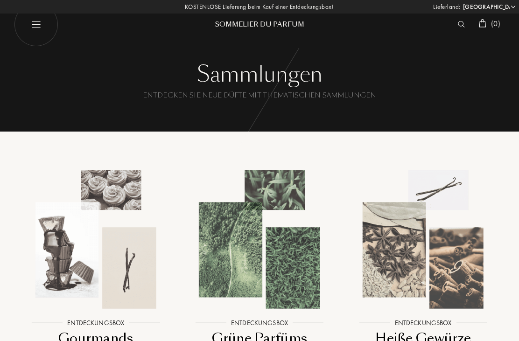
click at [40, 26] on img at bounding box center [36, 24] width 44 height 44
select select "DE"
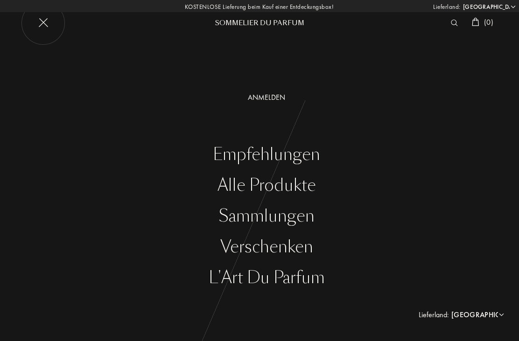
click at [288, 246] on div "Verschenken" at bounding box center [266, 246] width 505 height 19
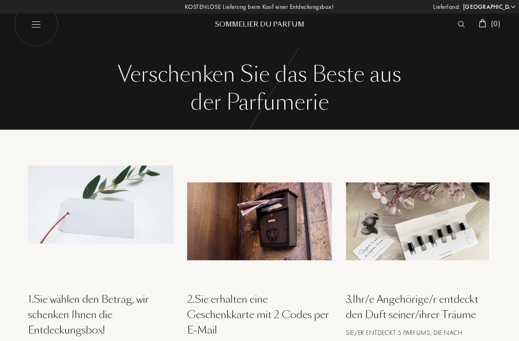
select select "DE"
click at [48, 27] on img at bounding box center [36, 24] width 44 height 44
select select "DE"
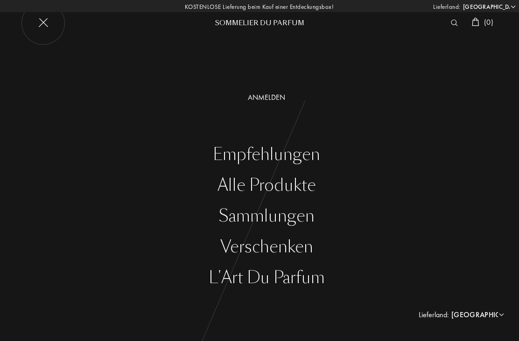
click at [305, 273] on div "L'Art du Parfum" at bounding box center [266, 277] width 505 height 19
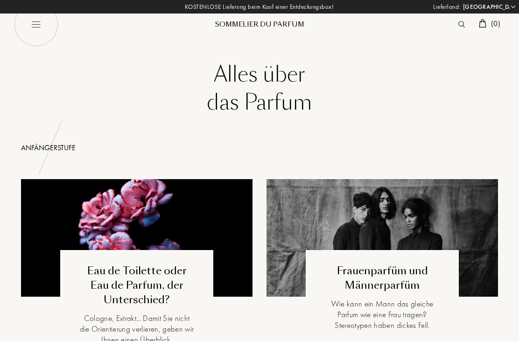
select select "DE"
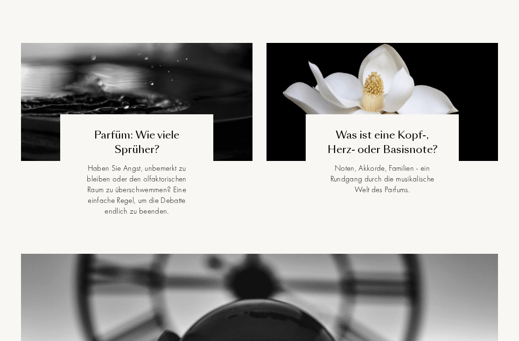
scroll to position [631, 0]
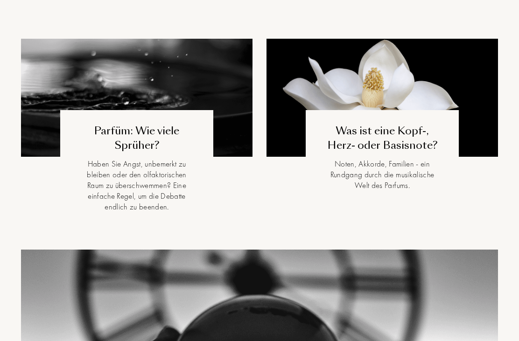
click at [147, 79] on img at bounding box center [136, 98] width 231 height 118
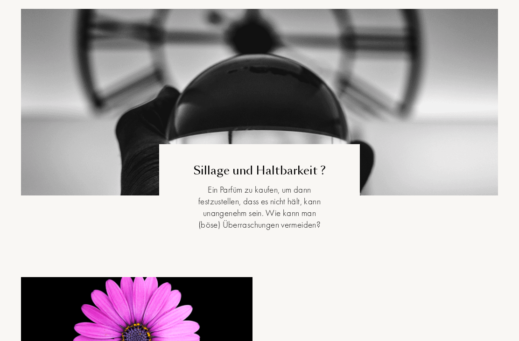
scroll to position [872, 0]
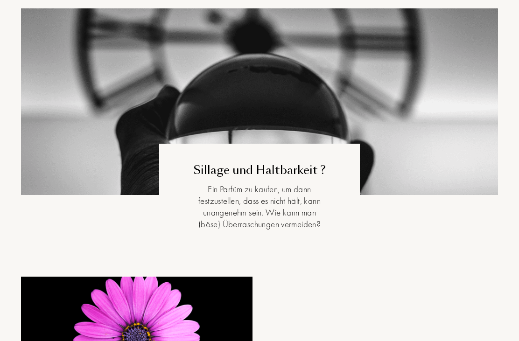
click at [309, 96] on img at bounding box center [259, 129] width 477 height 242
